Goal: Check status: Check status

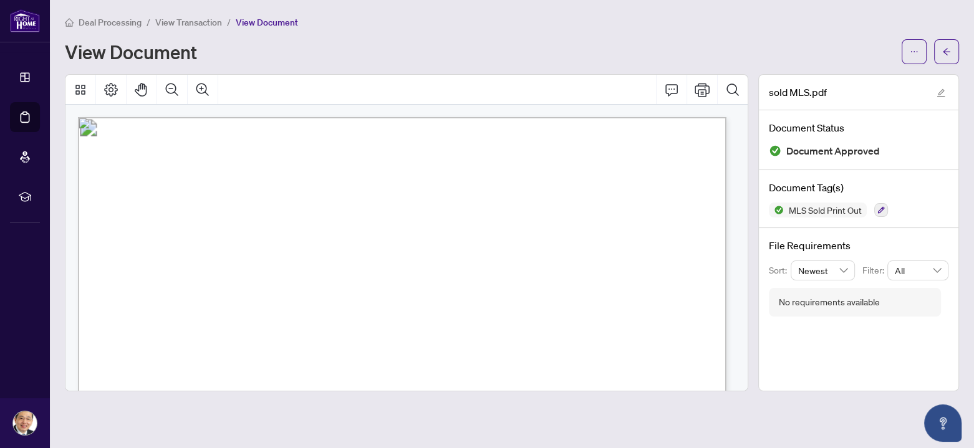
scroll to position [810, 0]
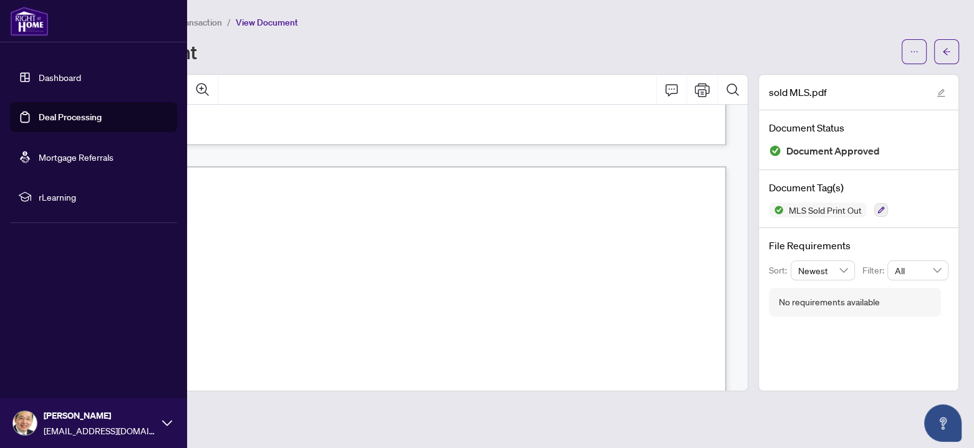
click at [39, 115] on link "Deal Processing" at bounding box center [70, 117] width 63 height 11
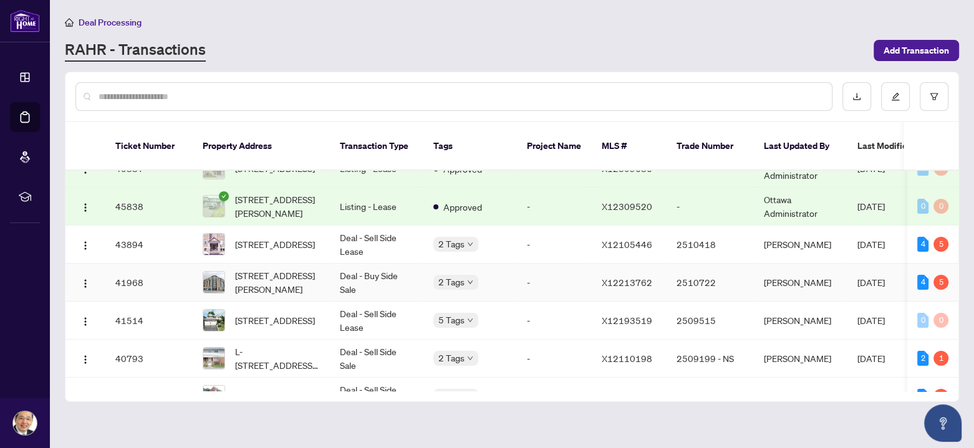
scroll to position [125, 0]
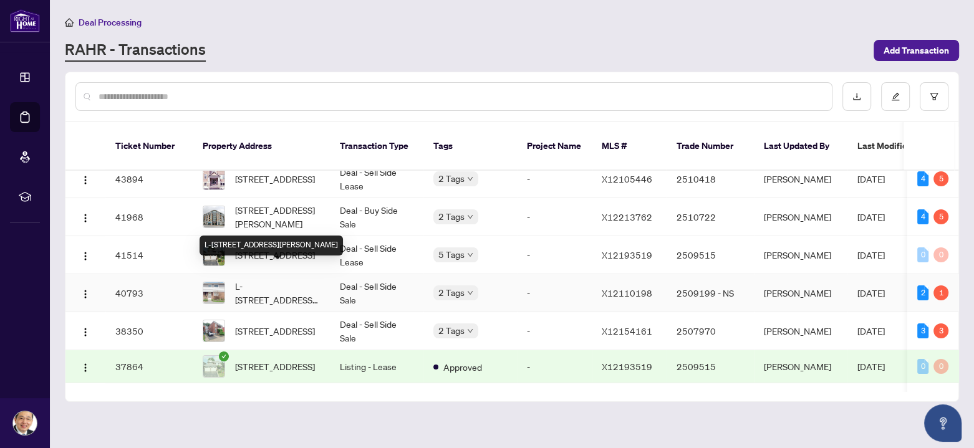
click at [266, 279] on span "L-[STREET_ADDRESS][PERSON_NAME]" at bounding box center [277, 292] width 85 height 27
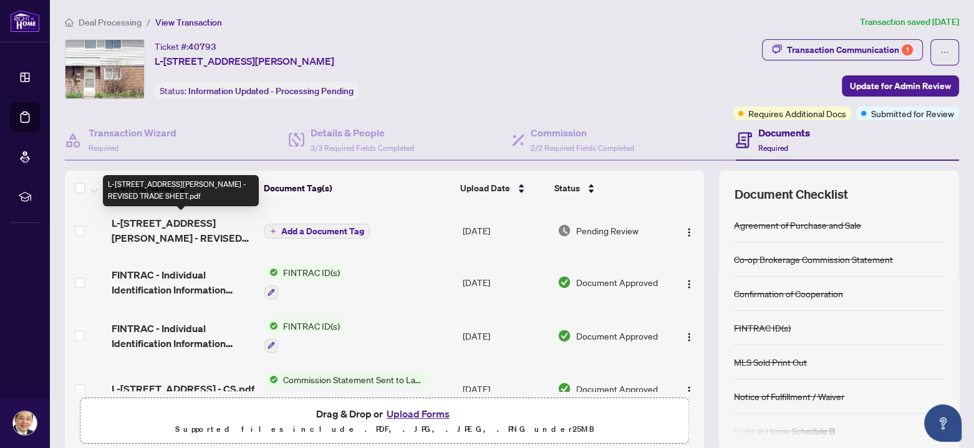
click at [168, 231] on span "L-[STREET_ADDRESS][PERSON_NAME] - REVISED TRADE SHEET.pdf" at bounding box center [183, 231] width 143 height 30
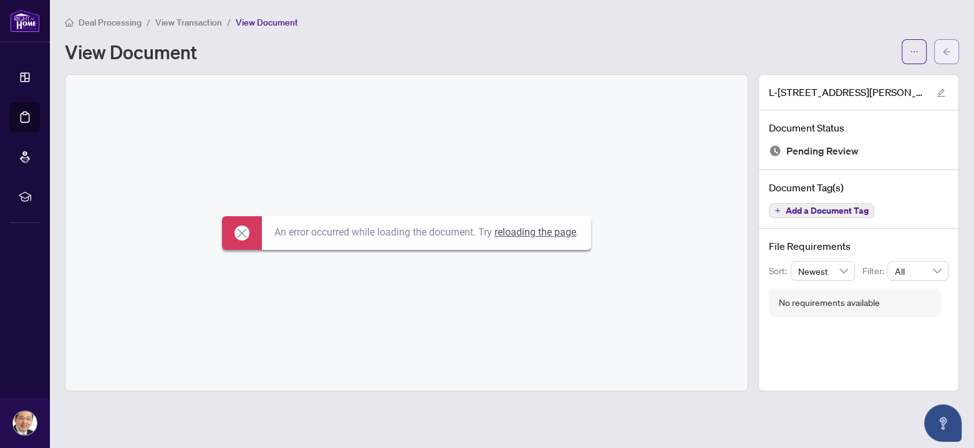
click at [948, 50] on icon "arrow-left" at bounding box center [946, 51] width 7 height 7
